Goal: Task Accomplishment & Management: Manage account settings

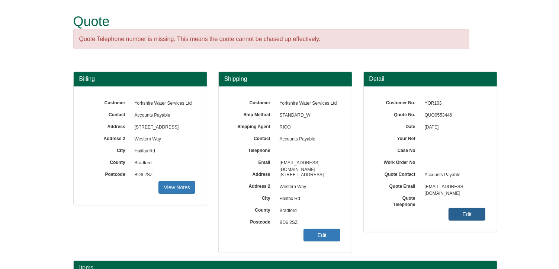
click at [456, 212] on link "Edit" at bounding box center [467, 214] width 37 height 13
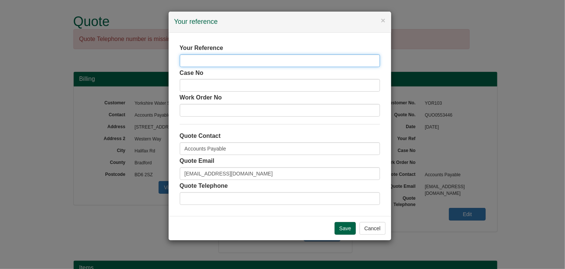
click at [199, 60] on input "text" at bounding box center [280, 60] width 200 height 13
type input "ATW"
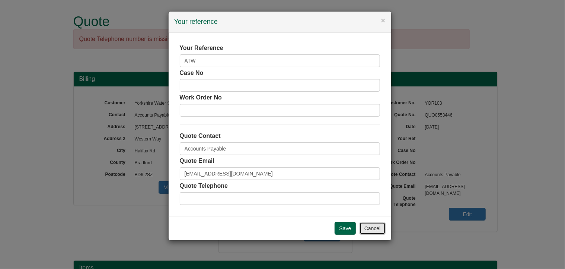
click at [368, 227] on button "Cancel" at bounding box center [372, 228] width 26 height 13
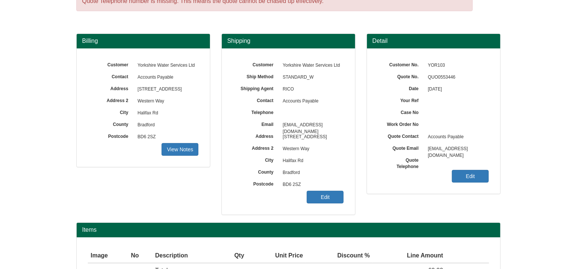
scroll to position [92, 0]
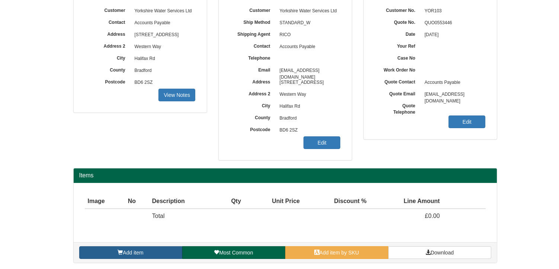
click at [163, 253] on link "Add item" at bounding box center [130, 252] width 103 height 13
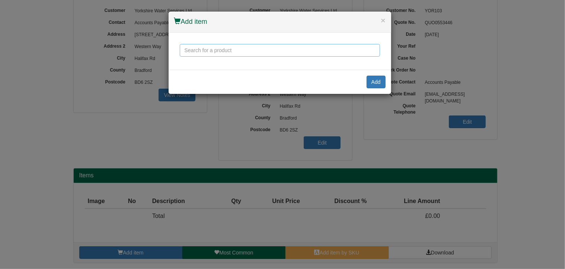
click at [207, 52] on input "text" at bounding box center [280, 50] width 200 height 13
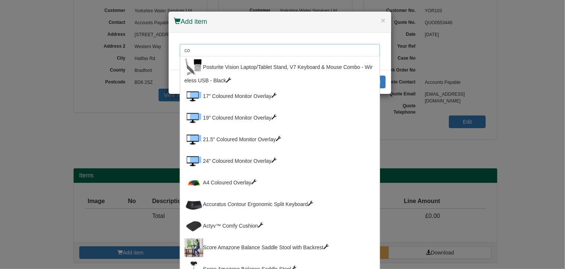
type input "c"
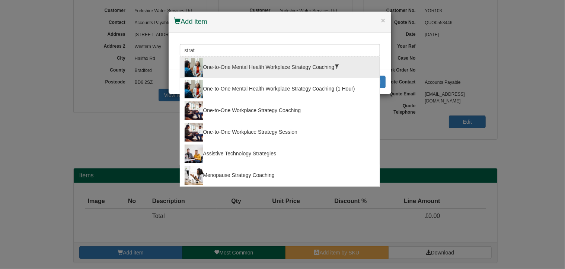
click at [270, 67] on div "One-to-One Mental Health Workplace Strategy Coaching" at bounding box center [279, 67] width 190 height 19
type input "One-to-One Mental Health Workplace Strategy Coaching"
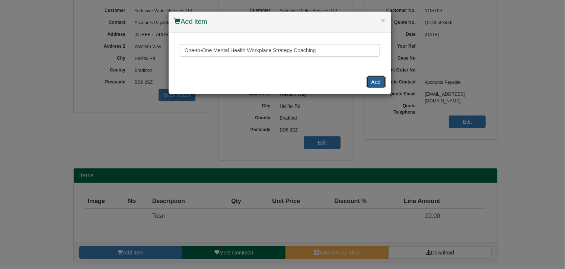
click at [375, 79] on button "Add" at bounding box center [375, 82] width 19 height 13
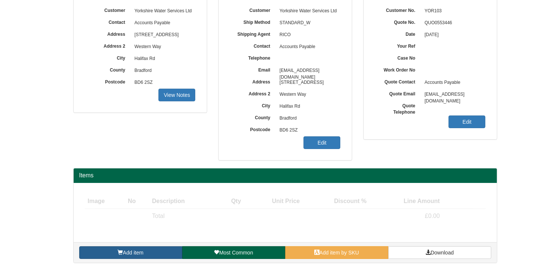
click at [151, 250] on link "Add item" at bounding box center [130, 252] width 103 height 13
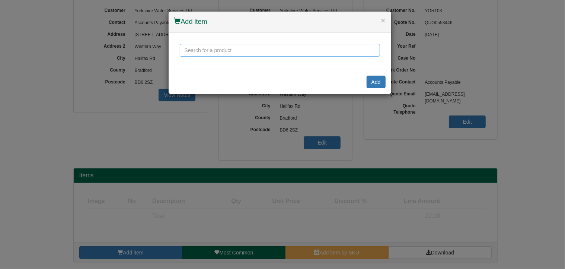
click at [199, 50] on input "text" at bounding box center [280, 50] width 200 height 13
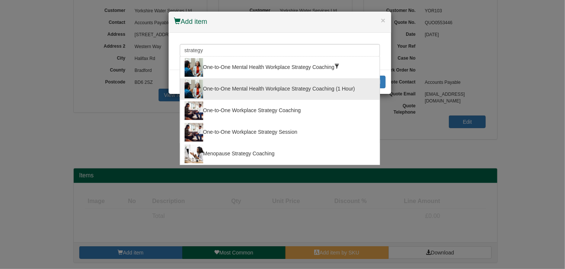
click at [226, 89] on div "One-to-One Mental Health Workplace Strategy Coaching (1 Hour)" at bounding box center [279, 89] width 190 height 19
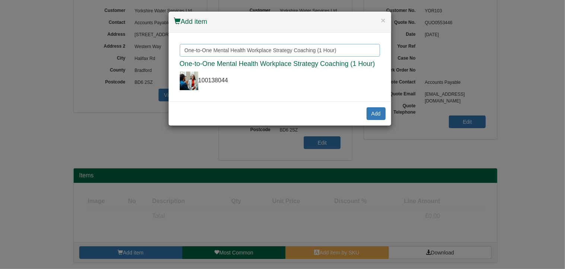
click at [240, 51] on input "One-to-One Mental Health Workplace Strategy Coaching (1 Hour)" at bounding box center [280, 50] width 200 height 13
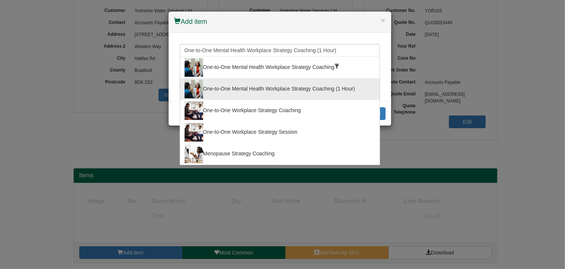
click at [238, 112] on div "One-to-One Workplace Strategy Coaching" at bounding box center [279, 110] width 190 height 19
type input "One-to-One Workplace Strategy Coaching"
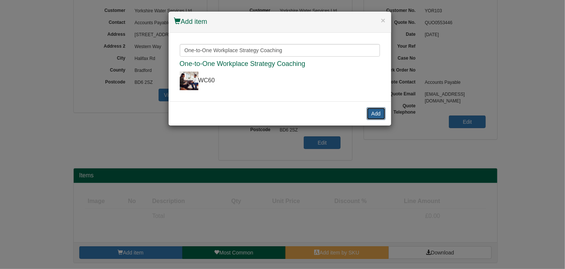
click at [380, 111] on button "Add" at bounding box center [375, 113] width 19 height 13
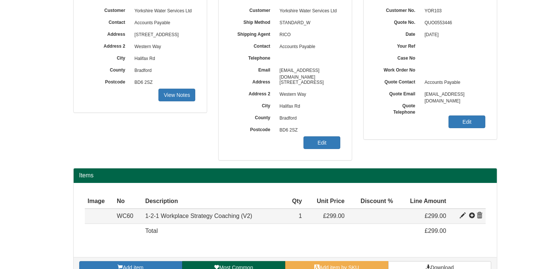
click at [461, 214] on span at bounding box center [463, 215] width 6 height 6
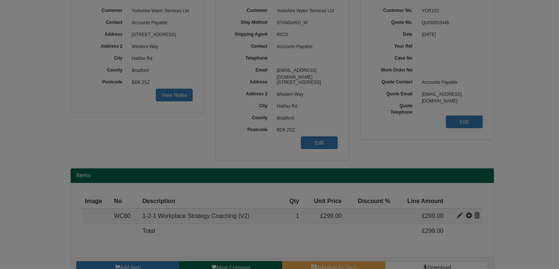
type input "1-2-1 Workplace Strategy Coaching (V2)"
type input "130.00"
type input "299.00"
type input "1"
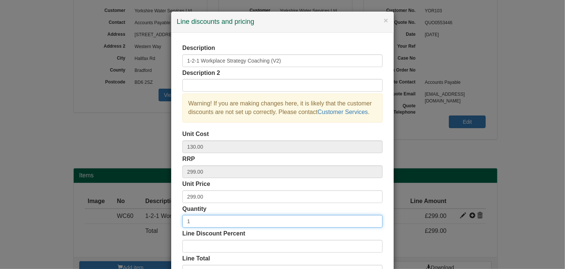
click at [193, 219] on input "1" at bounding box center [282, 221] width 200 height 13
type input "6"
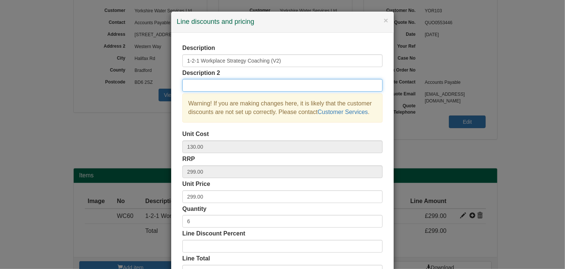
click at [187, 86] on input "text" at bounding box center [282, 85] width 200 height 13
type input "ATW Disc Rate-bundle price only"
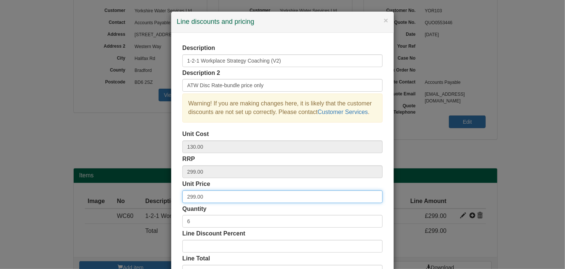
drag, startPoint x: 196, startPoint y: 195, endPoint x: 165, endPoint y: 192, distance: 31.0
click at [165, 192] on div "× Line discounts and pricing Description 1-2-1 Workplace Strategy Coaching (V2)…" at bounding box center [282, 134] width 565 height 269
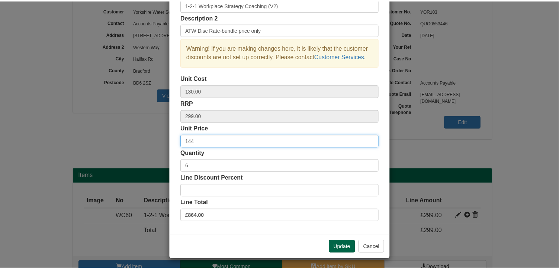
scroll to position [57, 0]
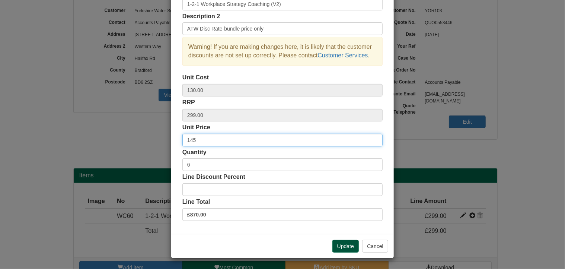
type input "145"
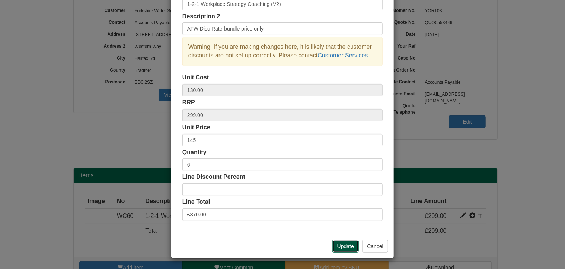
click at [346, 246] on button "Update" at bounding box center [345, 246] width 26 height 13
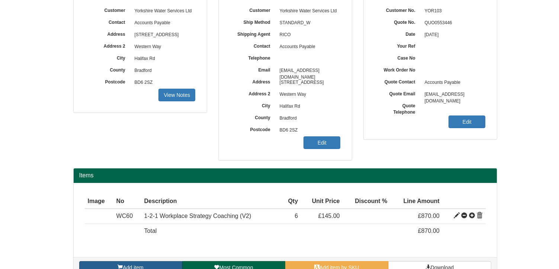
click at [147, 262] on link "Add item" at bounding box center [130, 267] width 103 height 13
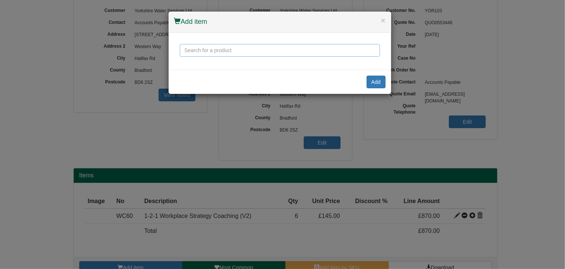
click at [196, 48] on input "text" at bounding box center [280, 50] width 200 height 13
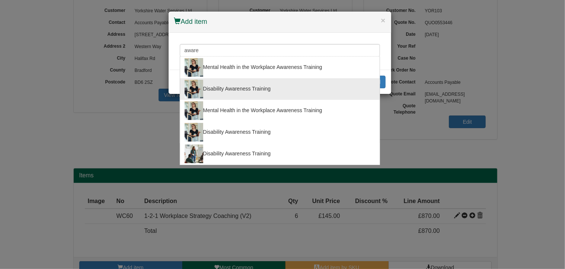
click at [237, 87] on div "Disability Awareness Training" at bounding box center [279, 89] width 190 height 19
type input "Disability Awareness Training"
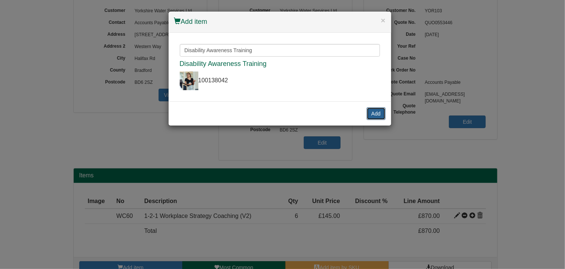
click at [374, 113] on button "Add" at bounding box center [375, 113] width 19 height 13
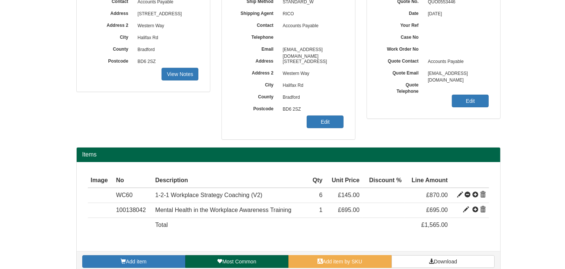
scroll to position [122, 0]
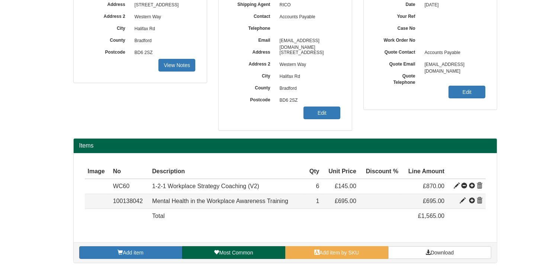
click at [461, 198] on span at bounding box center [463, 201] width 6 height 6
type input "Mental Health in the Workplace Awareness Training"
type input "200.00"
type input "695.00"
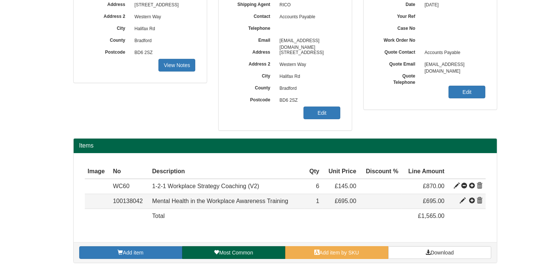
type input "1"
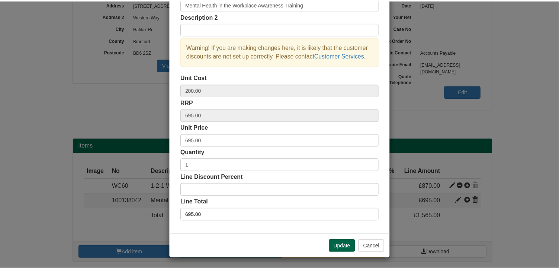
scroll to position [0, 0]
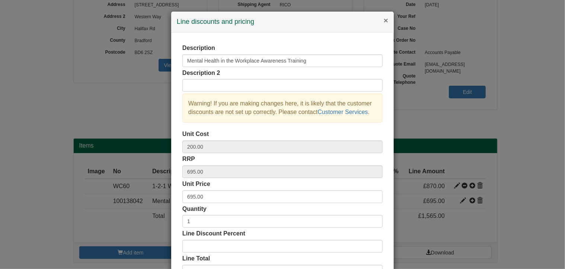
click at [383, 22] on button "×" at bounding box center [385, 20] width 4 height 8
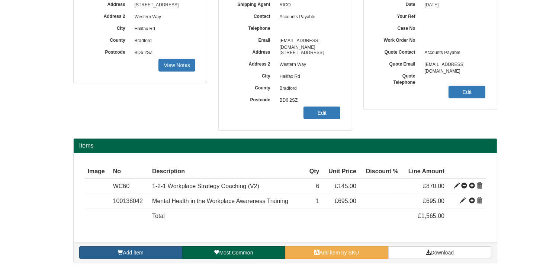
click at [139, 252] on span "Add item" at bounding box center [133, 252] width 20 height 6
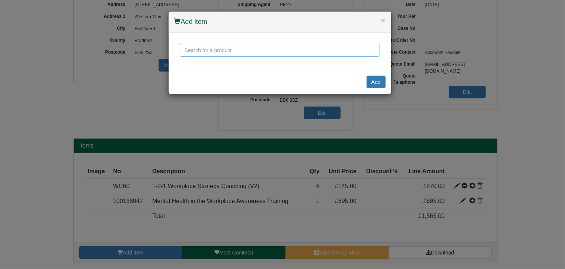
click at [201, 52] on input "text" at bounding box center [280, 50] width 200 height 13
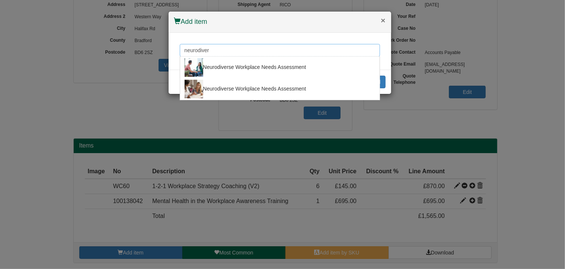
type input "neurodiver"
click at [383, 20] on button "×" at bounding box center [383, 20] width 4 height 8
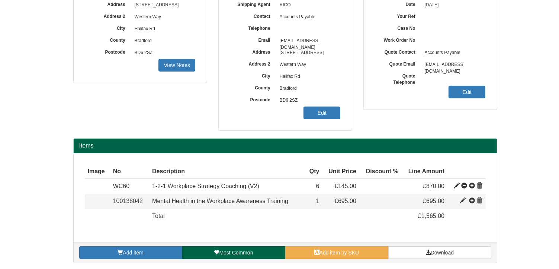
click at [462, 199] on span at bounding box center [463, 201] width 6 height 6
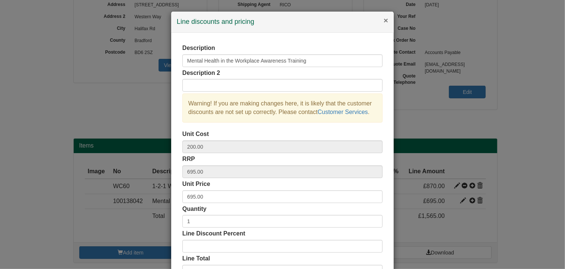
click at [383, 19] on button "×" at bounding box center [385, 20] width 4 height 8
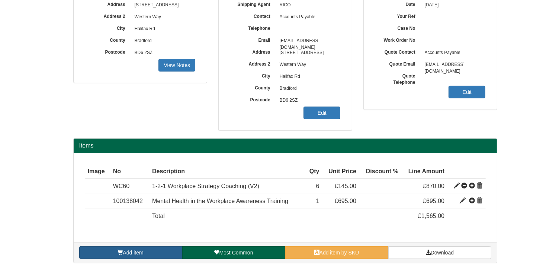
click at [164, 250] on link "Add item" at bounding box center [130, 252] width 103 height 13
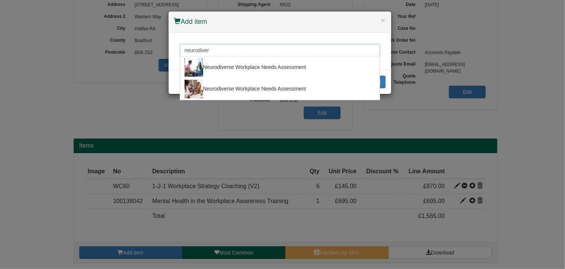
click at [218, 51] on input "neurodiver" at bounding box center [280, 50] width 200 height 13
drag, startPoint x: 221, startPoint y: 52, endPoint x: 141, endPoint y: 46, distance: 80.2
click at [141, 46] on div "× Add item neurodiver Neurodiverse Workplace Needs Assessment Neurodiverse Work…" at bounding box center [282, 134] width 565 height 269
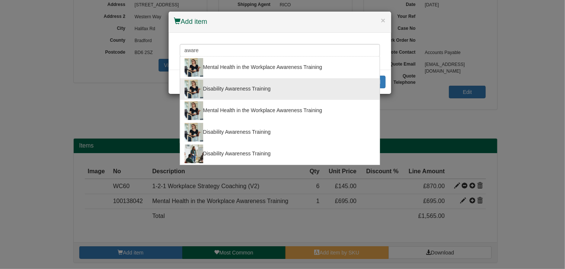
click at [229, 88] on div "Disability Awareness Training" at bounding box center [279, 89] width 190 height 19
type input "Disability Awareness Training"
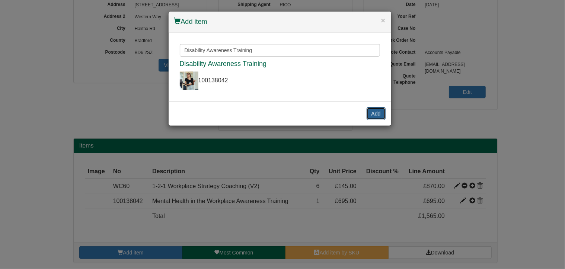
click at [379, 112] on button "Add" at bounding box center [375, 113] width 19 height 13
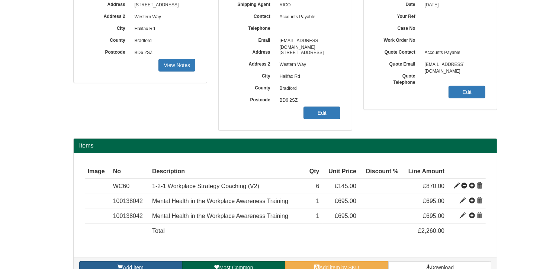
click at [137, 264] on span "Add item" at bounding box center [133, 267] width 20 height 6
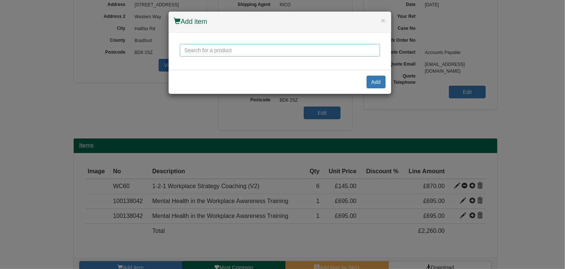
click at [224, 51] on input "text" at bounding box center [280, 50] width 200 height 13
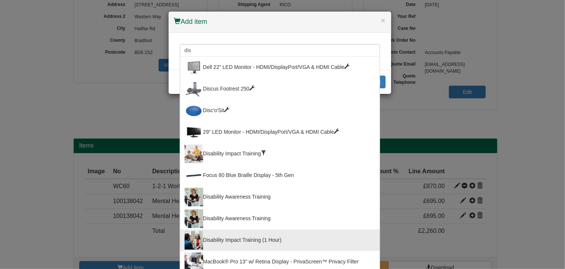
click at [268, 240] on div "× Add item dis Dell 22" LED Monitor - HDMI/DisplayPort/VGA & HDMI Cable Discus …" at bounding box center [282, 134] width 565 height 269
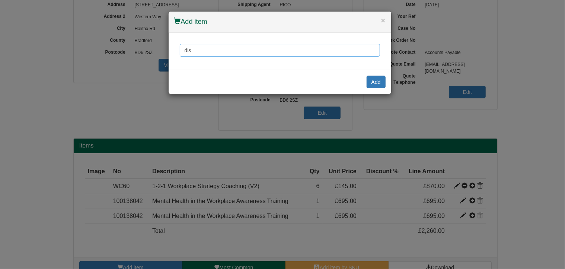
click at [198, 48] on input "dis" at bounding box center [280, 50] width 200 height 13
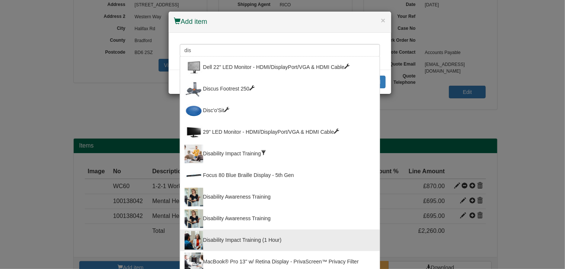
click at [243, 241] on div "Disability Impact Training (1 Hour)" at bounding box center [279, 240] width 190 height 19
type input "Disability Impact Training (1 Hour)"
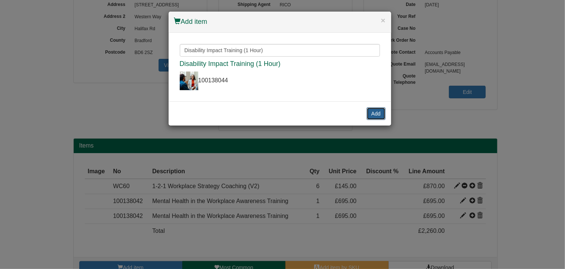
click at [376, 112] on button "Add" at bounding box center [375, 113] width 19 height 13
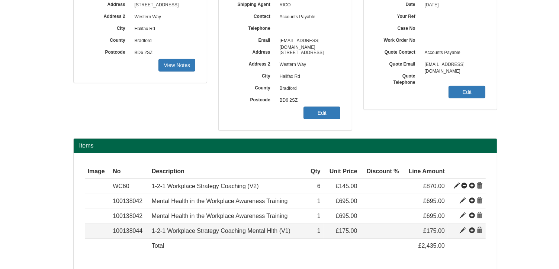
click at [462, 228] on span at bounding box center [463, 230] width 6 height 6
type input "1-2-1 Workplace Strategy Coaching Mental Hlth (V1)"
type input "65.00"
type input "175.00"
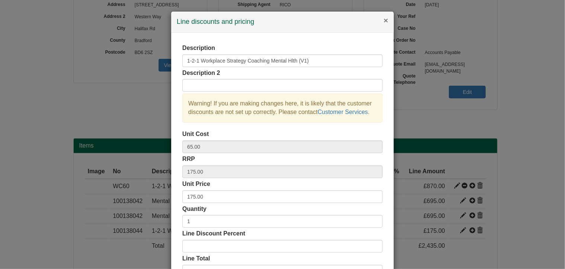
drag, startPoint x: 384, startPoint y: 19, endPoint x: 402, endPoint y: 57, distance: 42.4
click at [384, 19] on button "×" at bounding box center [385, 20] width 4 height 8
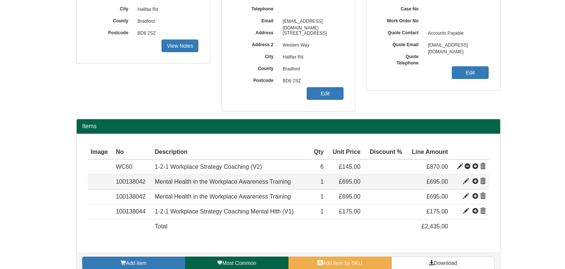
scroll to position [151, 0]
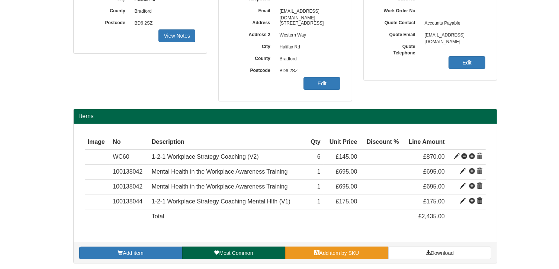
click at [363, 250] on link "Add item by SKU" at bounding box center [336, 252] width 103 height 13
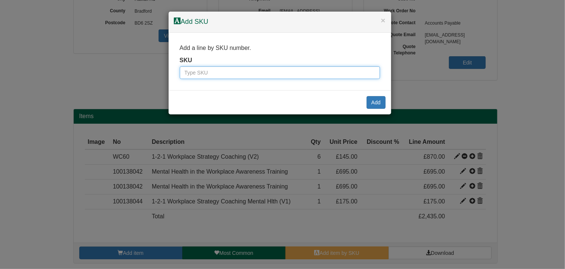
paste input "WC735"
type input "WC735"
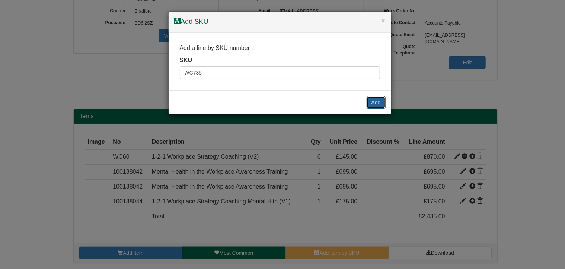
click at [378, 102] on button "Add" at bounding box center [375, 102] width 19 height 13
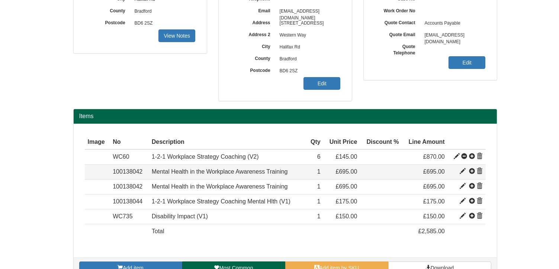
click at [461, 169] on span at bounding box center [463, 171] width 6 height 6
type input "Mental Health in the Workplace Awareness Training"
type input "200.00"
type input "695.00"
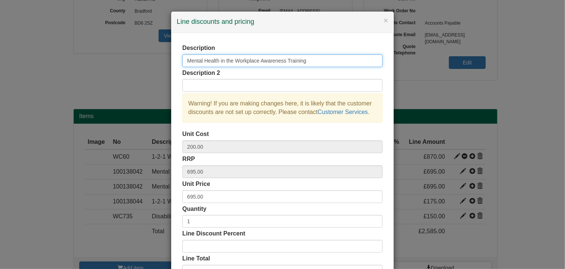
drag, startPoint x: 216, startPoint y: 61, endPoint x: 155, endPoint y: 58, distance: 60.7
click at [155, 58] on div "× Line discounts and pricing Description Mental Health in the Workplace Awarene…" at bounding box center [282, 134] width 565 height 269
type input "N in the Workplace Awareness Training"
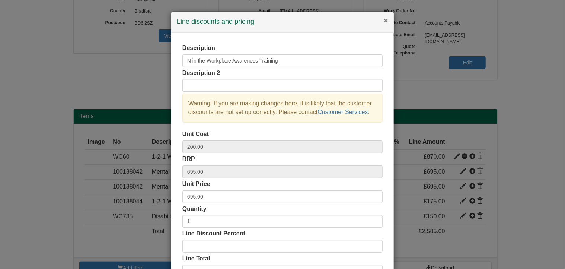
click at [383, 20] on button "×" at bounding box center [385, 20] width 4 height 8
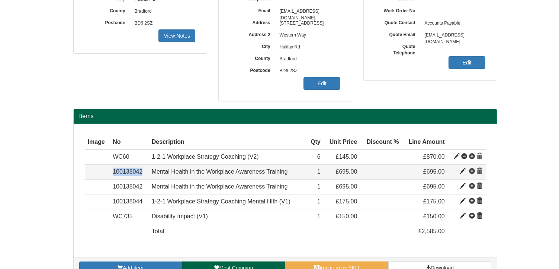
drag, startPoint x: 142, startPoint y: 168, endPoint x: 105, endPoint y: 170, distance: 36.5
click at [105, 170] on tr "Resource 100138042 Mental Health in the Workplace Awareness Training 200 695 1 …" at bounding box center [285, 171] width 401 height 15
copy tr "Resource 100138042"
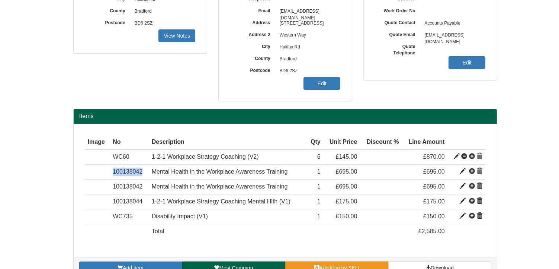
click at [325, 265] on span "Add item by SKU" at bounding box center [340, 267] width 40 height 6
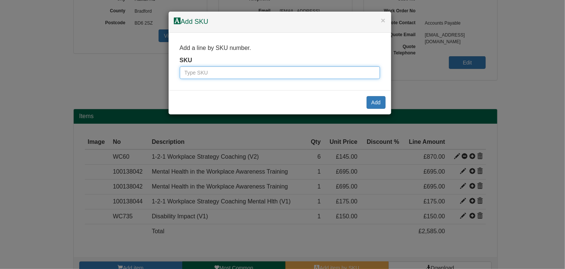
paste input "100138042"
drag, startPoint x: 195, startPoint y: 73, endPoint x: 148, endPoint y: 74, distance: 47.3
click at [148, 74] on div "× Add SKU Add a line by SKU number. SKU 100138042 Add" at bounding box center [282, 134] width 565 height 269
type input "100138042"
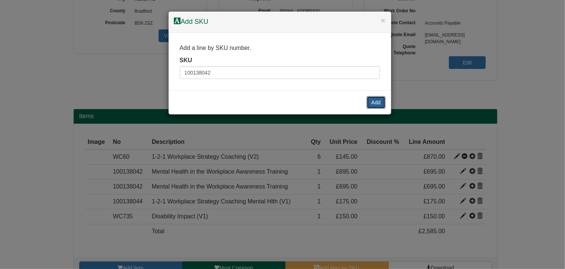
click at [375, 102] on button "Add" at bounding box center [375, 102] width 19 height 13
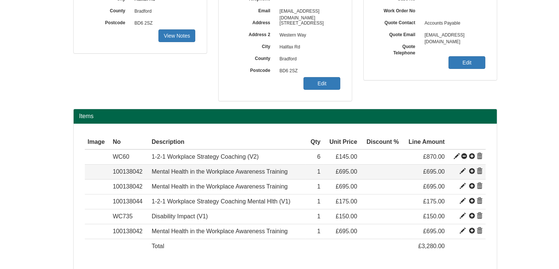
click at [480, 168] on span at bounding box center [480, 171] width 6 height 6
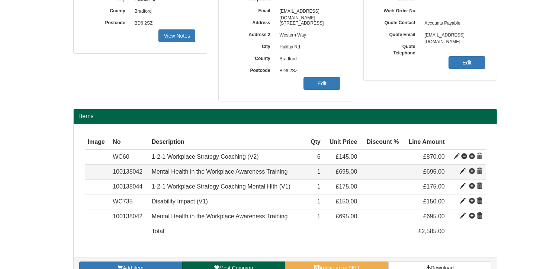
click at [479, 170] on span at bounding box center [480, 171] width 6 height 6
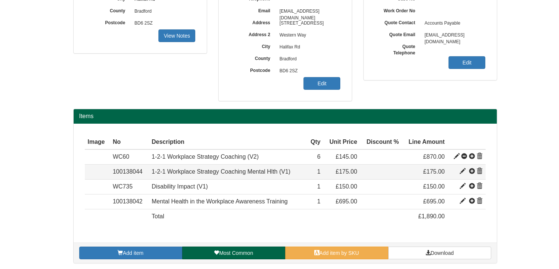
click at [462, 170] on span at bounding box center [463, 171] width 6 height 6
type input "1-2-1 Workplace Strategy Coaching Mental Hlth (V1)"
type input "65.00"
type input "175.00"
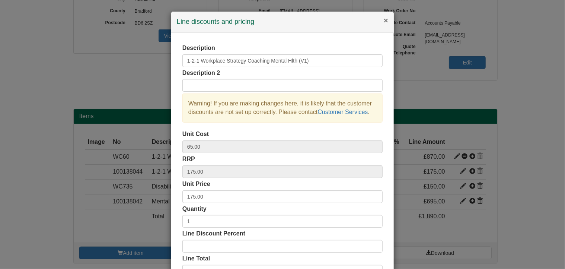
click at [383, 19] on button "×" at bounding box center [385, 20] width 4 height 8
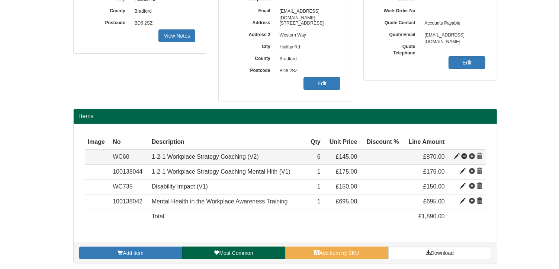
click at [457, 155] on span at bounding box center [457, 156] width 6 height 6
type input "1-2-1 Workplace Strategy Coaching (V2)"
type input "ATW Disc Rate-bundle price only"
type input "130.00"
type input "299.00"
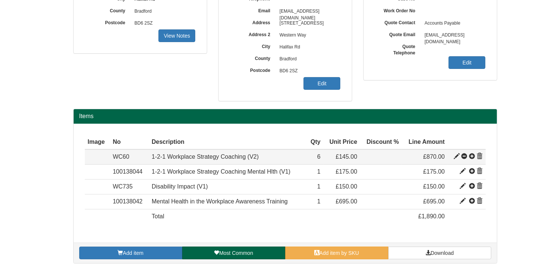
type input "145.00"
type input "6"
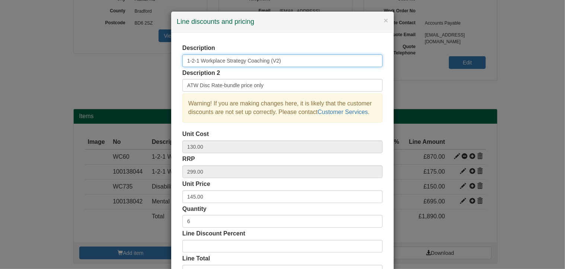
click at [290, 62] on input "1-2-1 Workplace Strategy Coaching (V2)" at bounding box center [282, 60] width 200 height 13
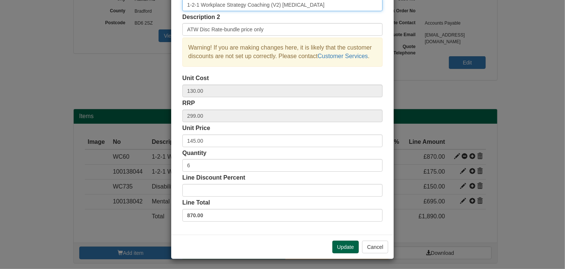
scroll to position [57, 0]
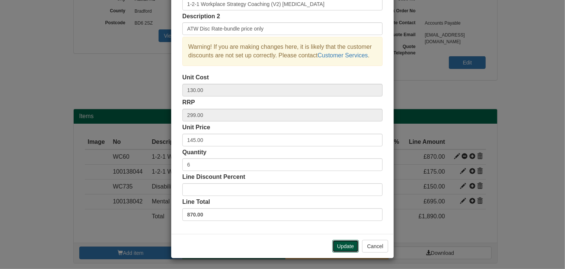
click at [344, 246] on button "Update" at bounding box center [345, 246] width 26 height 13
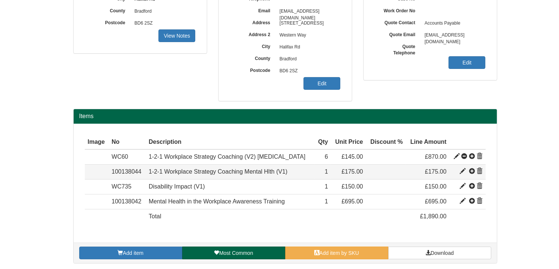
click at [463, 170] on span at bounding box center [463, 171] width 6 height 6
type input "1-2-1 Workplace Strategy Coaching Mental Hlth (V1)"
type input "65.00"
type input "175.00"
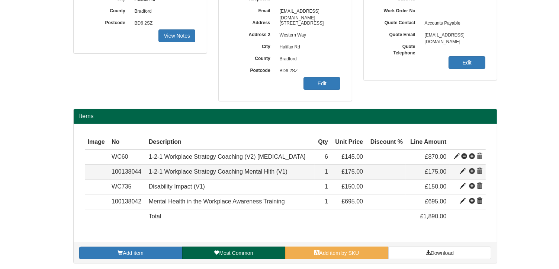
type input "1"
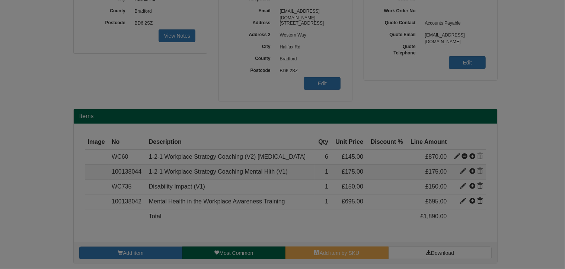
scroll to position [0, 0]
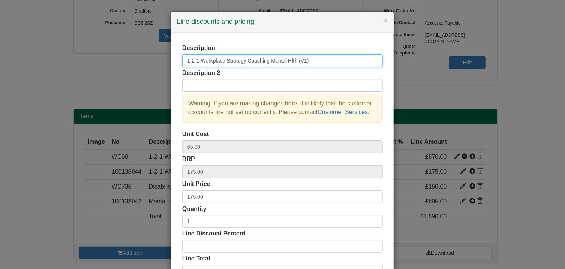
drag, startPoint x: 293, startPoint y: 60, endPoint x: 269, endPoint y: 57, distance: 24.3
click at [269, 57] on input "1-2-1 Workplace Strategy Coaching Mental Hlth (V1)" at bounding box center [282, 60] width 200 height 13
type input "1-2-1 Workplace Strategy Coaching (V1)"
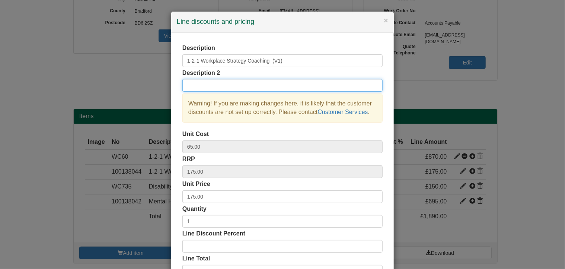
click at [218, 84] on input "text" at bounding box center [282, 85] width 200 height 13
click at [216, 86] on input "[MEDICAL_DATA]" at bounding box center [282, 85] width 200 height 13
type input "[MEDICAL_DATA]"
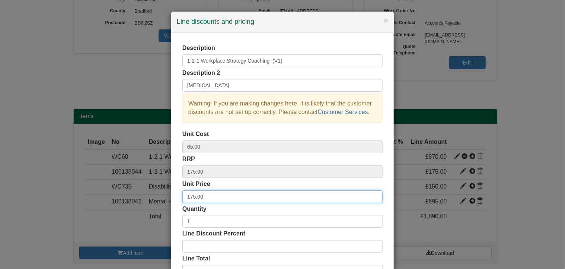
drag, startPoint x: 203, startPoint y: 195, endPoint x: 158, endPoint y: 190, distance: 46.0
click at [158, 190] on div "× Line discounts and pricing Description 1-2-1 Workplace Strategy Coaching (V1)…" at bounding box center [282, 134] width 565 height 269
type input "145"
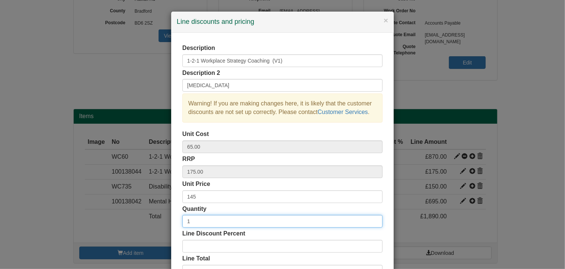
drag, startPoint x: 201, startPoint y: 224, endPoint x: 176, endPoint y: 219, distance: 25.7
click at [176, 219] on div "Description 1-2-1 Workplace Strategy Coaching (V1) Description 2 ADHD Warning! …" at bounding box center [282, 161] width 222 height 257
type input "5"
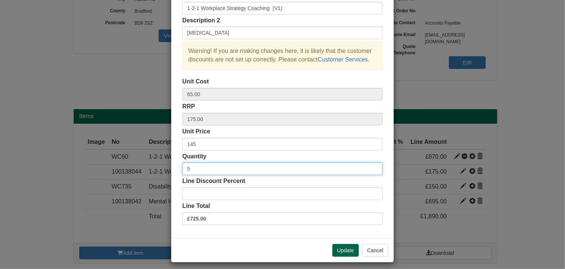
scroll to position [57, 0]
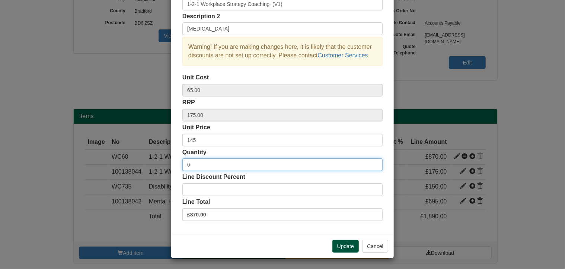
type input "6"
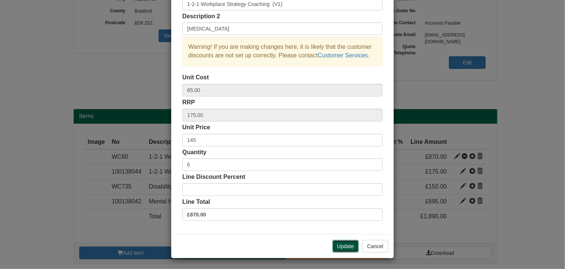
click at [340, 243] on button "Update" at bounding box center [345, 246] width 26 height 13
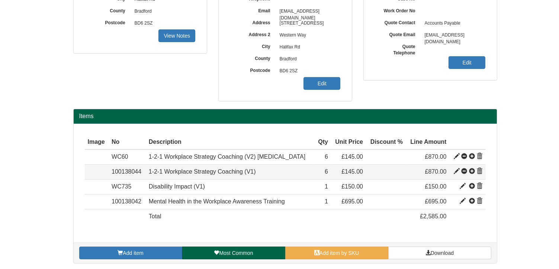
click at [456, 171] on span at bounding box center [457, 171] width 6 height 6
type input "145.00"
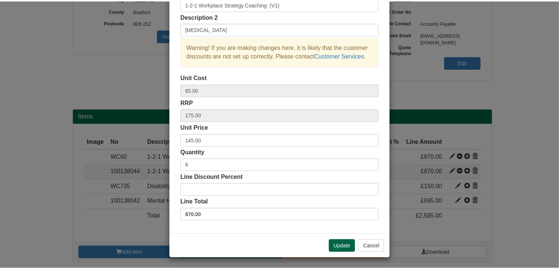
scroll to position [0, 0]
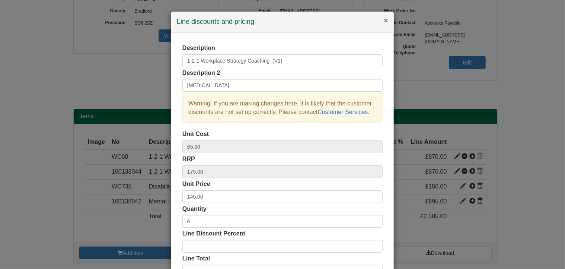
click at [384, 22] on button "×" at bounding box center [385, 20] width 4 height 8
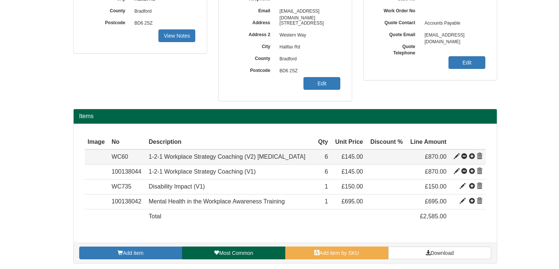
click at [479, 155] on span at bounding box center [480, 156] width 6 height 6
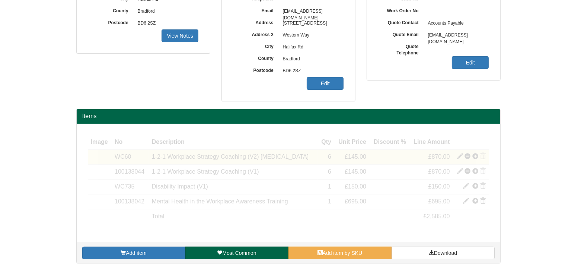
scroll to position [137, 0]
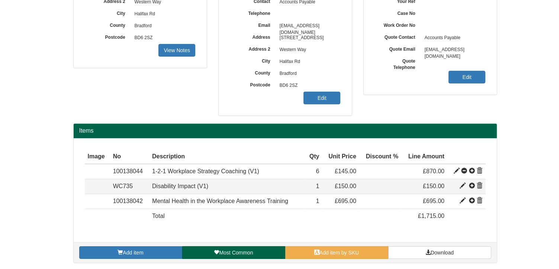
click at [464, 183] on span at bounding box center [463, 186] width 6 height 6
type input "Disability Impact (V1)"
type input "75.00"
type input "150.00"
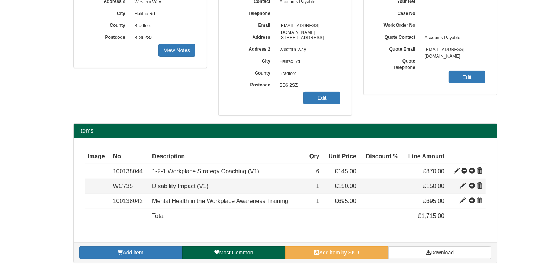
type input "1"
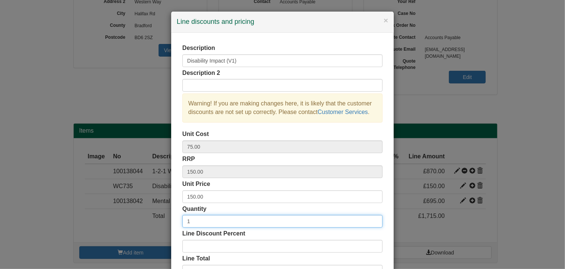
click at [199, 219] on input "1" at bounding box center [282, 221] width 200 height 13
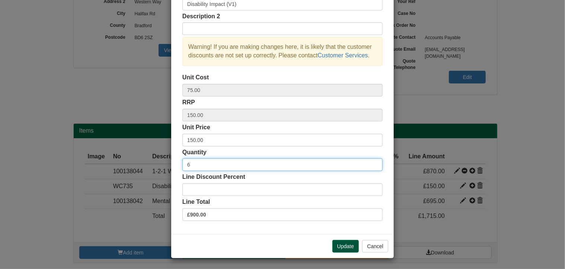
type input "6"
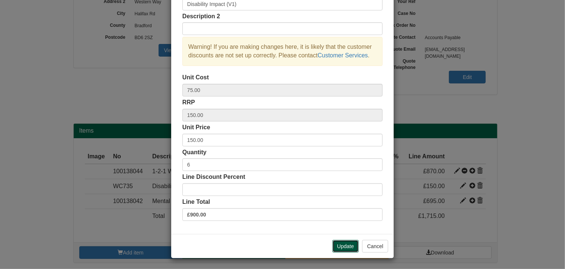
click at [336, 244] on button "Update" at bounding box center [345, 246] width 26 height 13
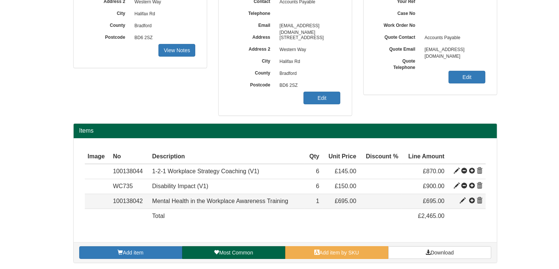
click at [462, 198] on span at bounding box center [463, 201] width 6 height 6
type input "Mental Health in the Workplace Awareness Training"
type input "200.00"
type input "695.00"
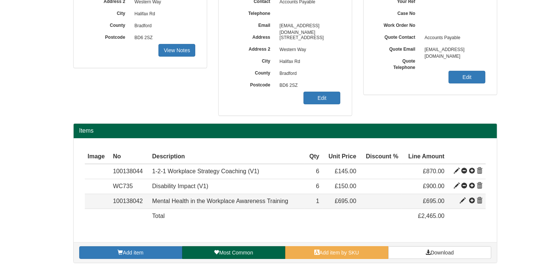
type input "1"
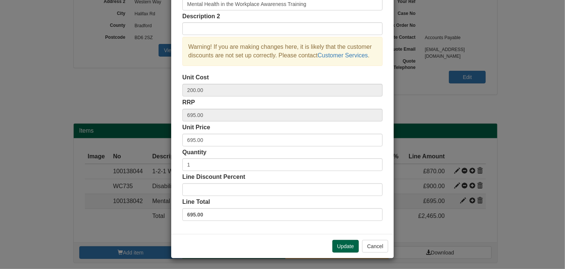
scroll to position [0, 0]
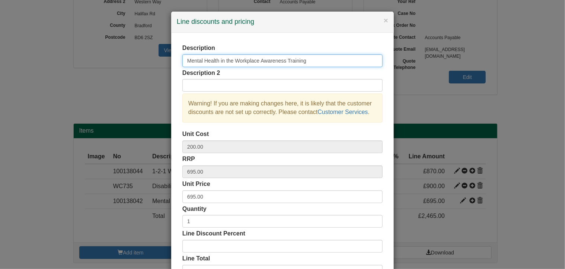
drag, startPoint x: 216, startPoint y: 60, endPoint x: 150, endPoint y: 58, distance: 65.8
click at [150, 58] on div "× Line discounts and pricing Description Mental Health in the Workplace Awarene…" at bounding box center [282, 134] width 565 height 269
type input "Neurodiversity in the Workplace Awareness Training"
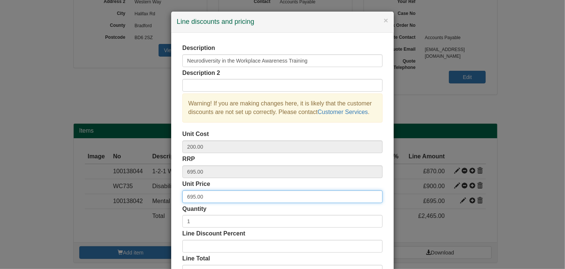
drag, startPoint x: 204, startPoint y: 197, endPoint x: 157, endPoint y: 194, distance: 47.0
click at [157, 194] on div "× Line discounts and pricing Description Neurodiversity in the Workplace Awaren…" at bounding box center [282, 134] width 565 height 269
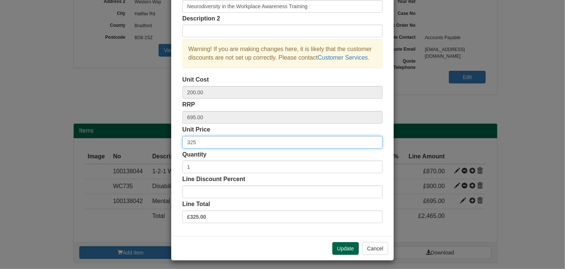
scroll to position [57, 0]
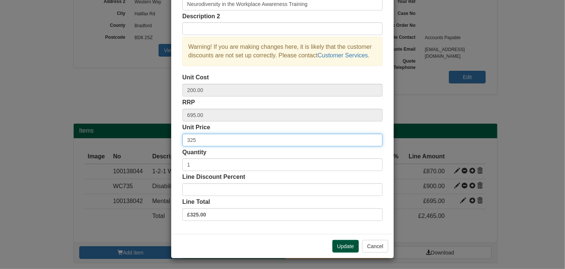
type input "325"
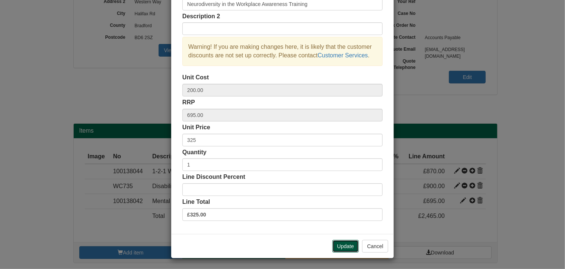
click at [338, 245] on button "Update" at bounding box center [345, 246] width 26 height 13
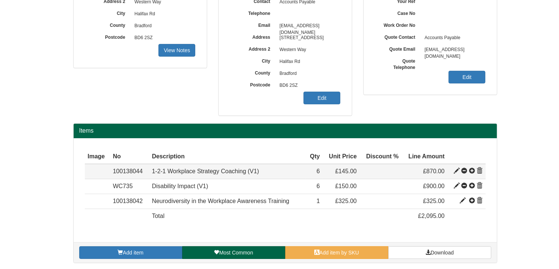
click at [456, 170] on span at bounding box center [457, 171] width 6 height 6
type input "1-2-1 Workplace Strategy Coaching (V1)"
type input "[MEDICAL_DATA]"
type input "65.00"
type input "175.00"
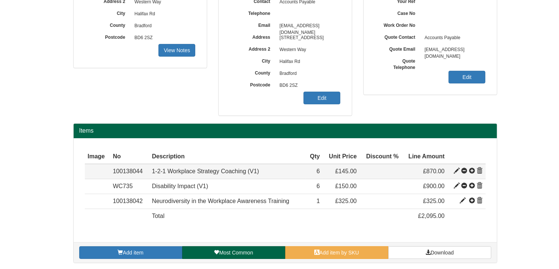
type input "145.00"
type input "6"
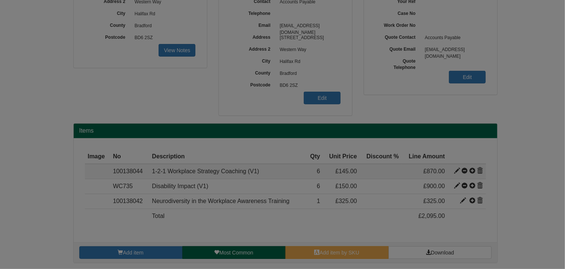
scroll to position [0, 0]
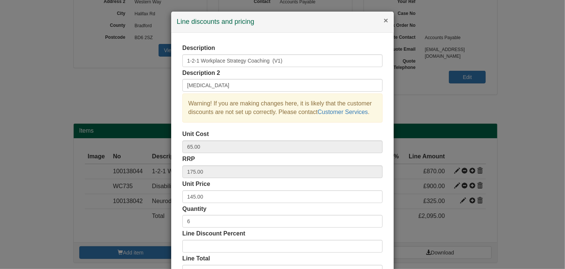
click at [383, 20] on button "×" at bounding box center [385, 20] width 4 height 8
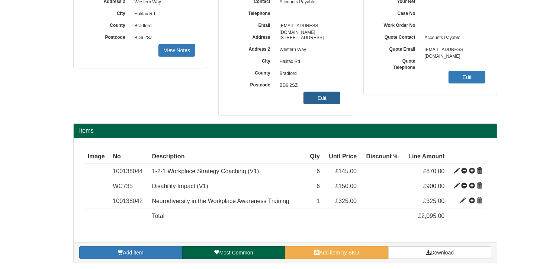
click at [331, 97] on link "Edit" at bounding box center [322, 97] width 37 height 13
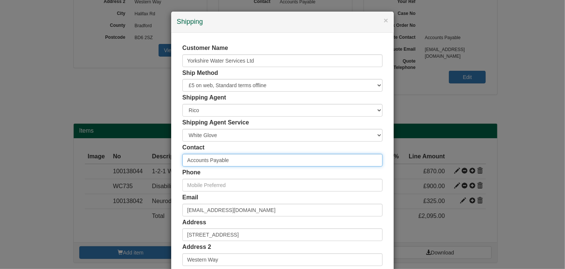
click at [239, 154] on input "Accounts Payable" at bounding box center [282, 160] width 200 height 13
drag, startPoint x: 245, startPoint y: 162, endPoint x: 139, endPoint y: 157, distance: 106.2
click at [139, 157] on div "× Shipping Customer Name Yorkshire Water Services Ltd Ship Method Free of Charg…" at bounding box center [282, 134] width 565 height 269
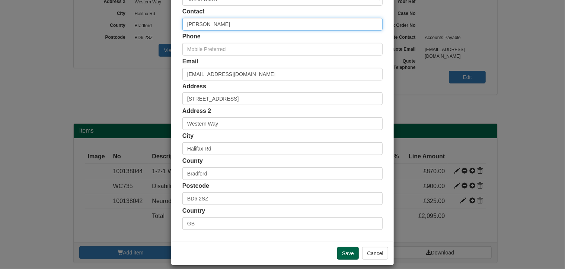
scroll to position [143, 0]
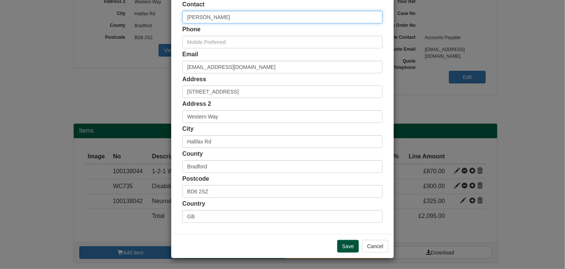
type input "[PERSON_NAME]"
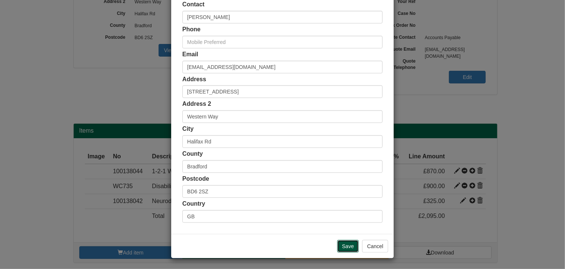
click at [347, 245] on input "Save" at bounding box center [348, 246] width 22 height 13
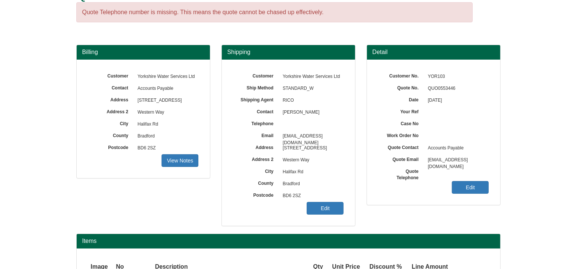
scroll to position [137, 0]
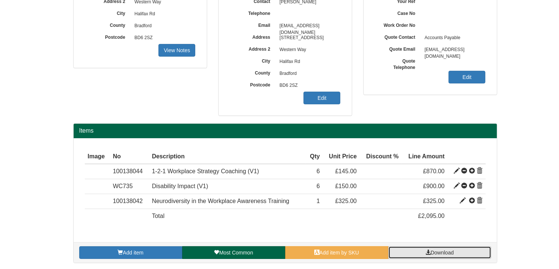
click at [445, 251] on span "Download" at bounding box center [442, 252] width 23 height 6
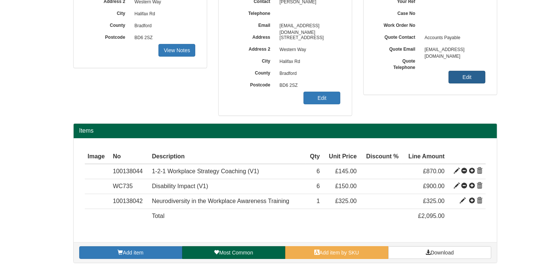
click at [467, 76] on link "Edit" at bounding box center [467, 77] width 37 height 13
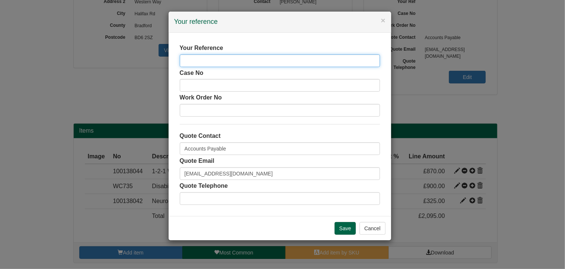
click at [241, 59] on input "text" at bounding box center [280, 60] width 200 height 13
type input "ATW"
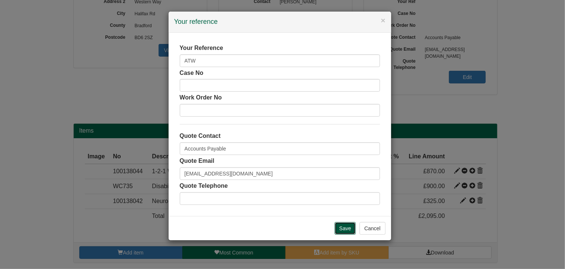
click at [345, 228] on input "Save" at bounding box center [345, 228] width 22 height 13
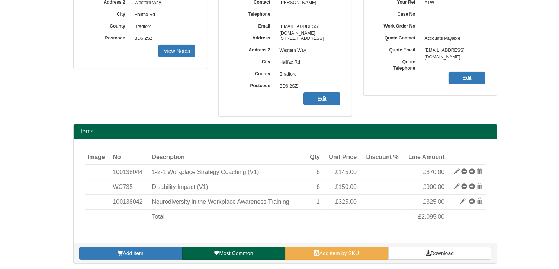
scroll to position [137, 0]
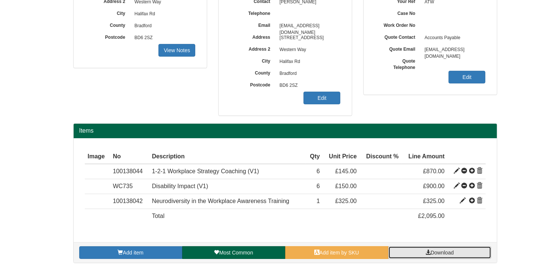
click at [455, 252] on link "Download" at bounding box center [439, 252] width 103 height 13
